Goal: Information Seeking & Learning: Learn about a topic

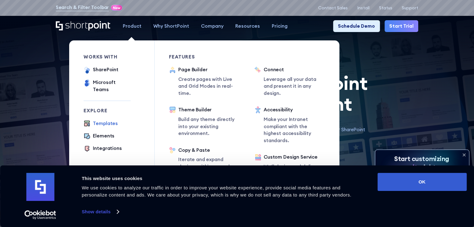
click at [108, 120] on div "Templates" at bounding box center [105, 123] width 25 height 7
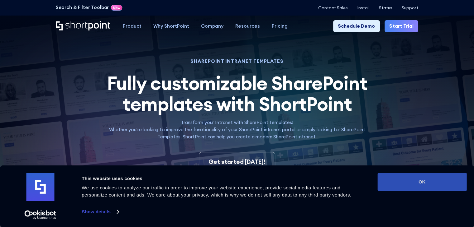
click at [414, 180] on button "OK" at bounding box center [421, 182] width 89 height 18
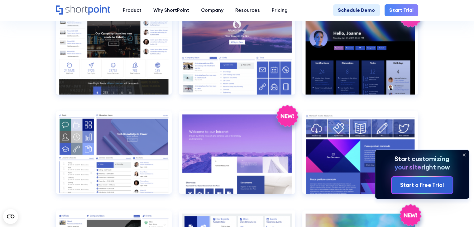
scroll to position [545, 0]
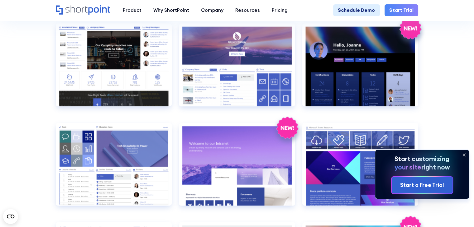
click at [463, 155] on icon at bounding box center [463, 155] width 2 height 2
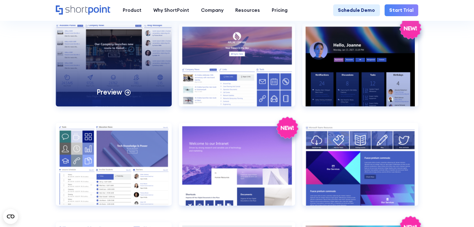
click at [143, 64] on div "Preview" at bounding box center [114, 64] width 116 height 83
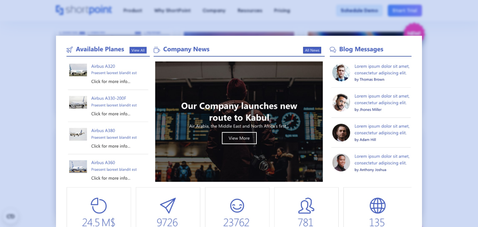
click at [443, 46] on div at bounding box center [239, 113] width 478 height 227
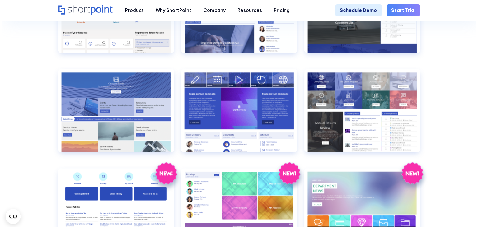
scroll to position [1090, 0]
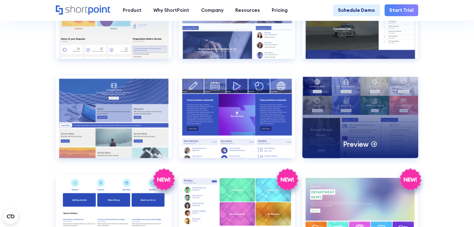
click at [363, 95] on div "Preview" at bounding box center [360, 116] width 116 height 83
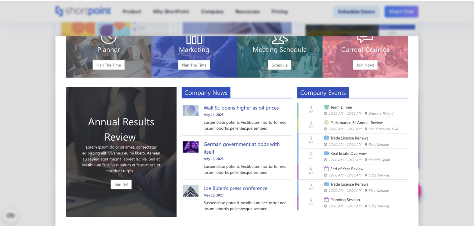
scroll to position [0, 0]
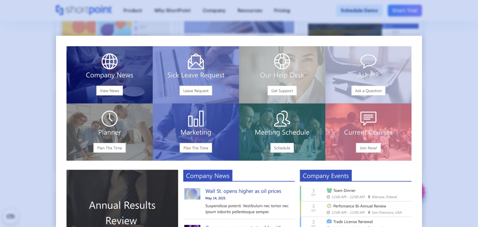
click at [456, 44] on div at bounding box center [239, 113] width 478 height 227
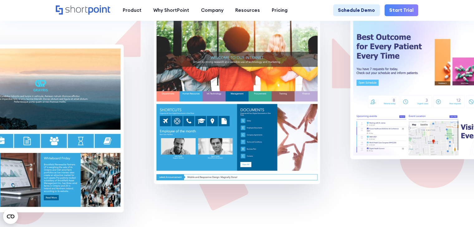
scroll to position [4162, 0]
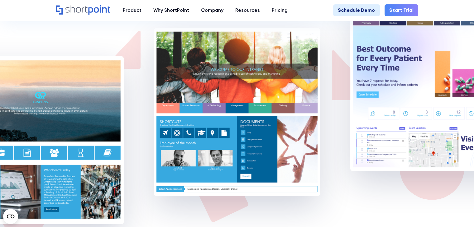
drag, startPoint x: 283, startPoint y: 89, endPoint x: 248, endPoint y: 90, distance: 34.3
click at [248, 90] on img at bounding box center [237, 112] width 166 height 168
click at [277, 96] on img at bounding box center [237, 112] width 166 height 168
click at [227, 135] on img at bounding box center [237, 112] width 166 height 168
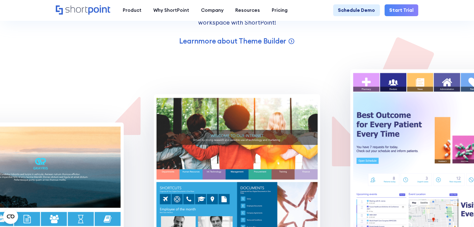
scroll to position [4084, 0]
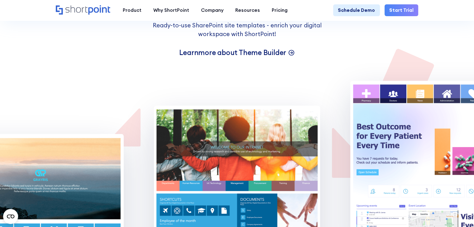
click at [235, 57] on p "Learn more about Theme Builder" at bounding box center [232, 52] width 107 height 9
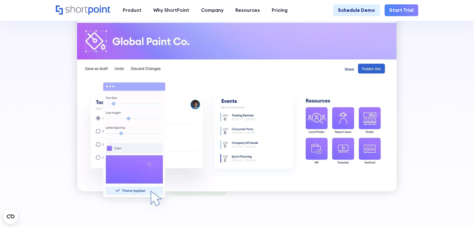
scroll to position [360, 0]
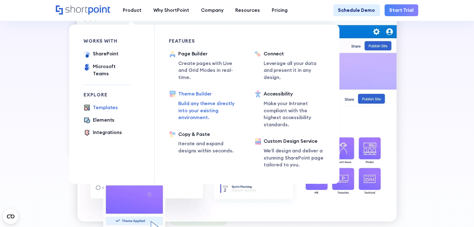
click at [107, 104] on div "Templates" at bounding box center [105, 107] width 25 height 7
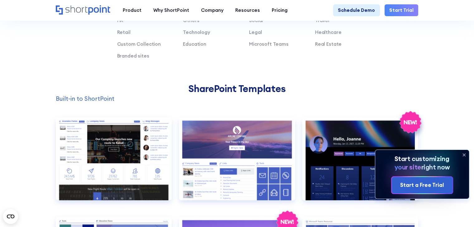
scroll to position [480, 0]
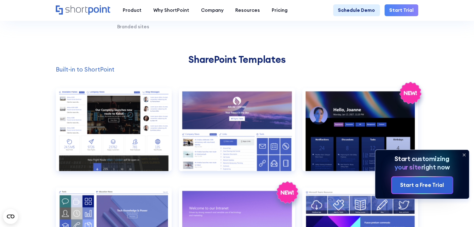
click at [465, 154] on icon at bounding box center [464, 155] width 10 height 10
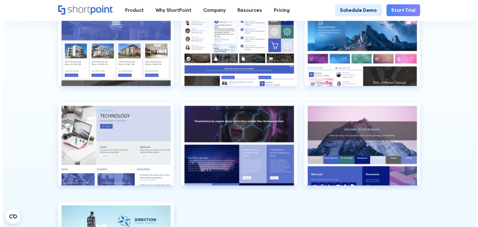
scroll to position [1637, 0]
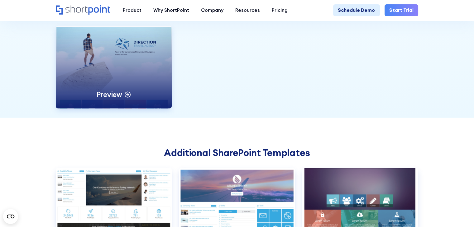
click at [147, 87] on div "Preview" at bounding box center [114, 67] width 116 height 83
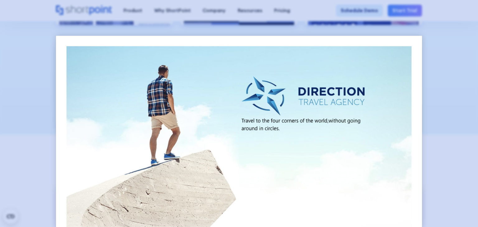
click at [438, 100] on div at bounding box center [239, 113] width 478 height 227
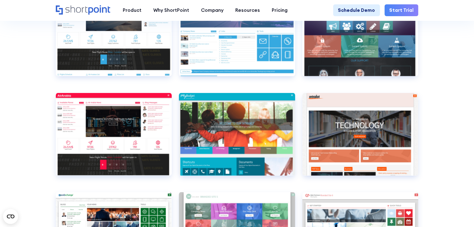
scroll to position [1829, 0]
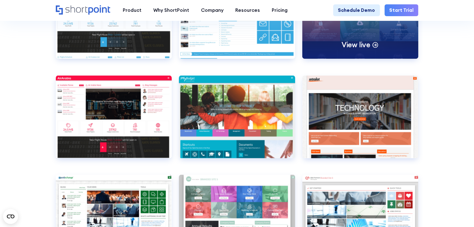
click at [366, 50] on p "View live" at bounding box center [355, 44] width 29 height 9
